Goal: Register for event/course

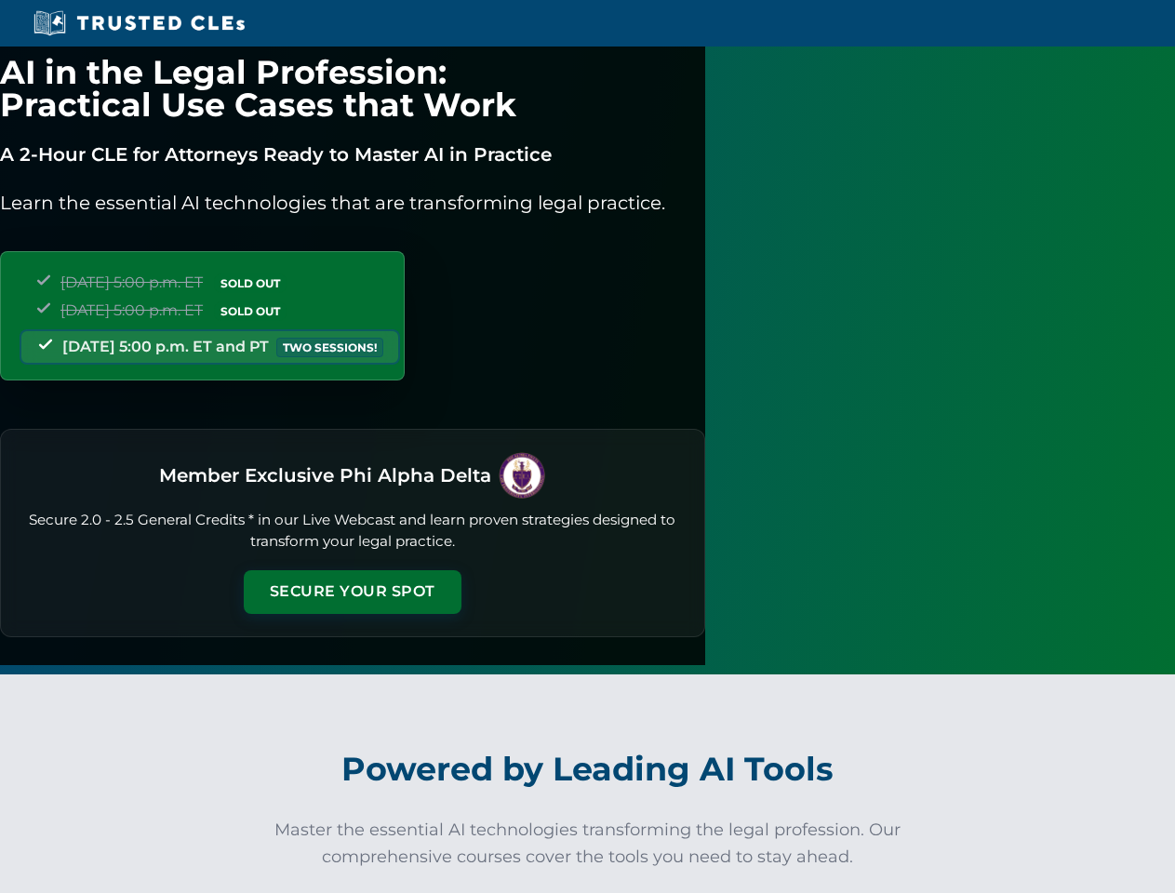
click at [461, 571] on button "Secure Your Spot" at bounding box center [353, 591] width 218 height 43
